Goal: Navigation & Orientation: Find specific page/section

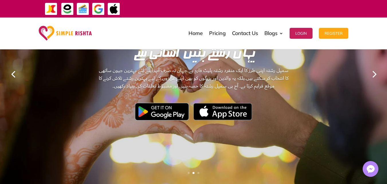
scroll to position [86, 0]
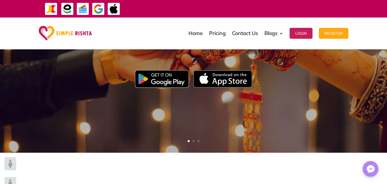
type input "*"
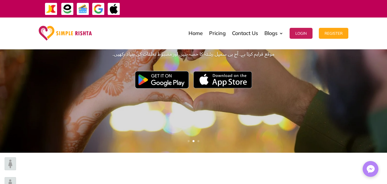
type input "*****"
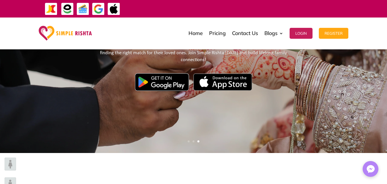
drag, startPoint x: 151, startPoint y: 148, endPoint x: 93, endPoint y: 142, distance: 58.8
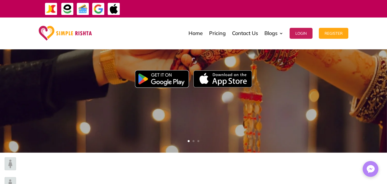
drag, startPoint x: 126, startPoint y: 150, endPoint x: 76, endPoint y: 159, distance: 50.7
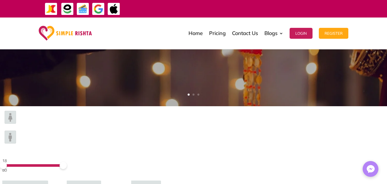
scroll to position [172, 0]
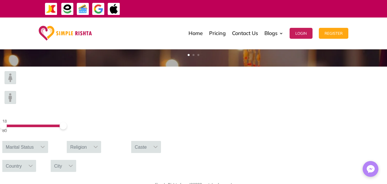
click at [73, 163] on icon at bounding box center [71, 165] width 5 height 5
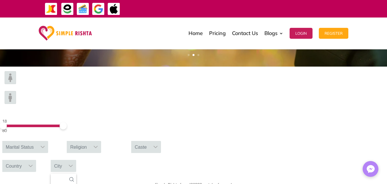
click at [66, 160] on div "City" at bounding box center [58, 166] width 15 height 12
click at [36, 160] on div at bounding box center [30, 166] width 11 height 12
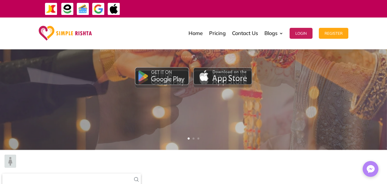
scroll to position [57, 0]
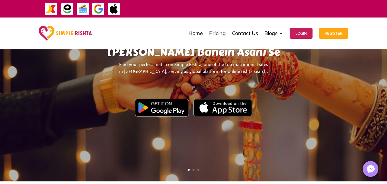
click at [214, 34] on link "Pricing" at bounding box center [217, 33] width 17 height 29
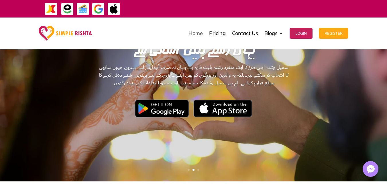
click at [195, 37] on link "Home" at bounding box center [196, 33] width 14 height 29
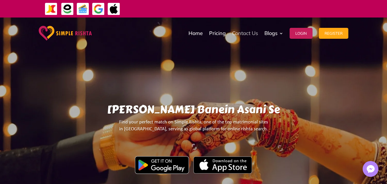
click at [250, 27] on link "Contact Us" at bounding box center [245, 33] width 26 height 29
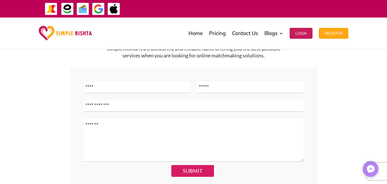
scroll to position [143, 0]
